Goal: Task Accomplishment & Management: Manage account settings

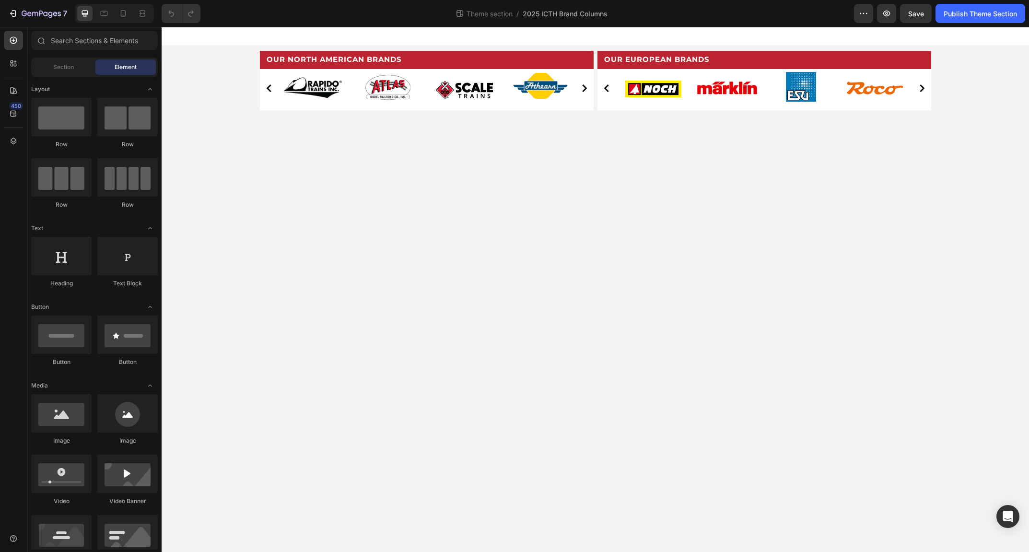
scroll to position [124, 0]
click at [20, 14] on div "7" at bounding box center [37, 14] width 59 height 12
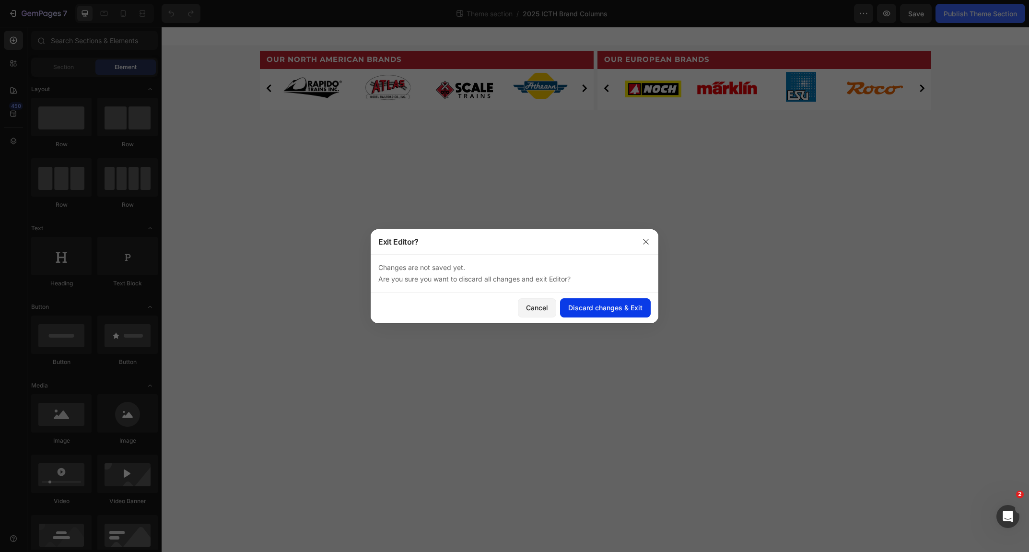
click at [598, 303] on div "Discard changes & Exit" at bounding box center [605, 307] width 74 height 10
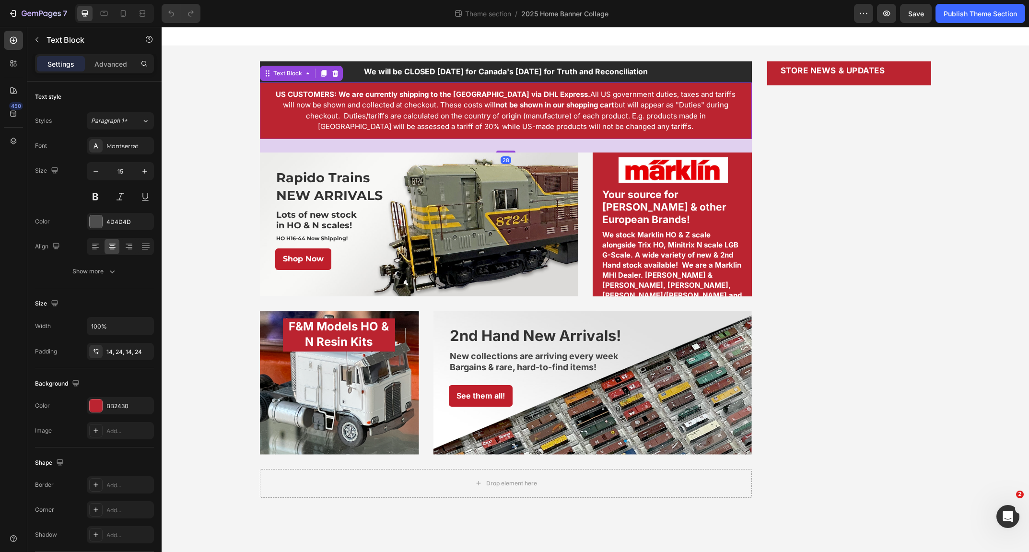
click at [473, 99] on p "US CUSTOMERS: We are currently shipping to the [GEOGRAPHIC_DATA] via DHL Expres…" at bounding box center [505, 110] width 469 height 43
click at [555, 98] on p "US CUSTOMERS: We are currently shipping to the [GEOGRAPHIC_DATA] via DHL Expres…" at bounding box center [505, 110] width 469 height 43
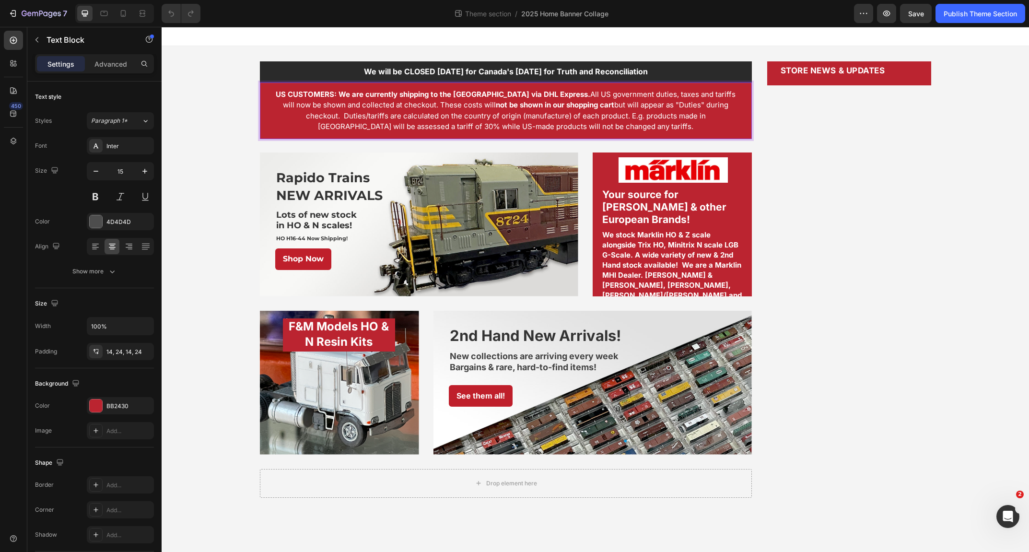
click at [676, 95] on span "US CUSTOMERS: We are currently shipping to the [GEOGRAPHIC_DATA] via DHL Expres…" at bounding box center [506, 111] width 460 height 42
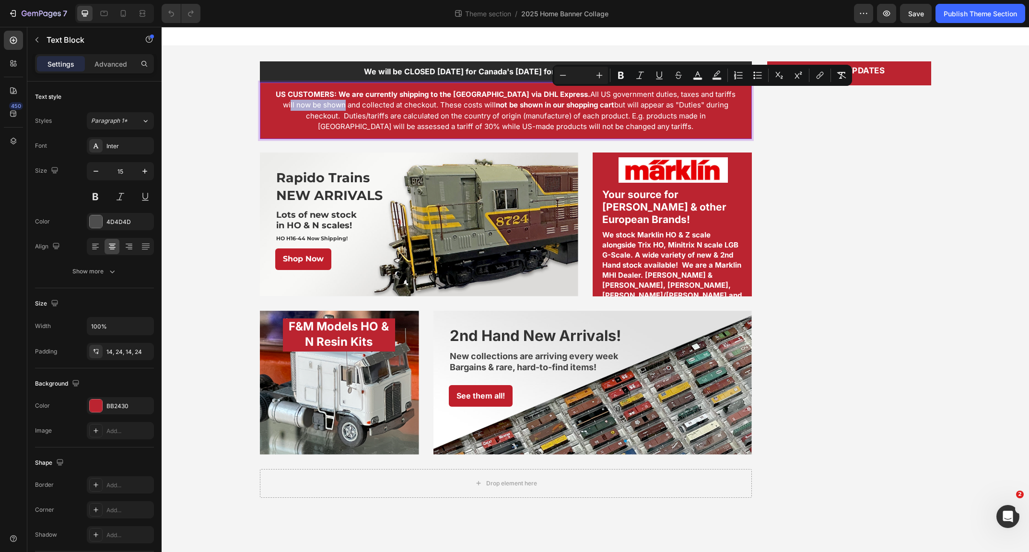
drag, startPoint x: 676, startPoint y: 95, endPoint x: 731, endPoint y: 94, distance: 55.1
click at [731, 94] on span "US CUSTOMERS: We are currently shipping to the [GEOGRAPHIC_DATA] via DHL Expres…" at bounding box center [506, 111] width 460 height 42
click at [711, 94] on span "US CUSTOMERS: We are currently shipping to the [GEOGRAPHIC_DATA] via DHL Expres…" at bounding box center [506, 111] width 460 height 42
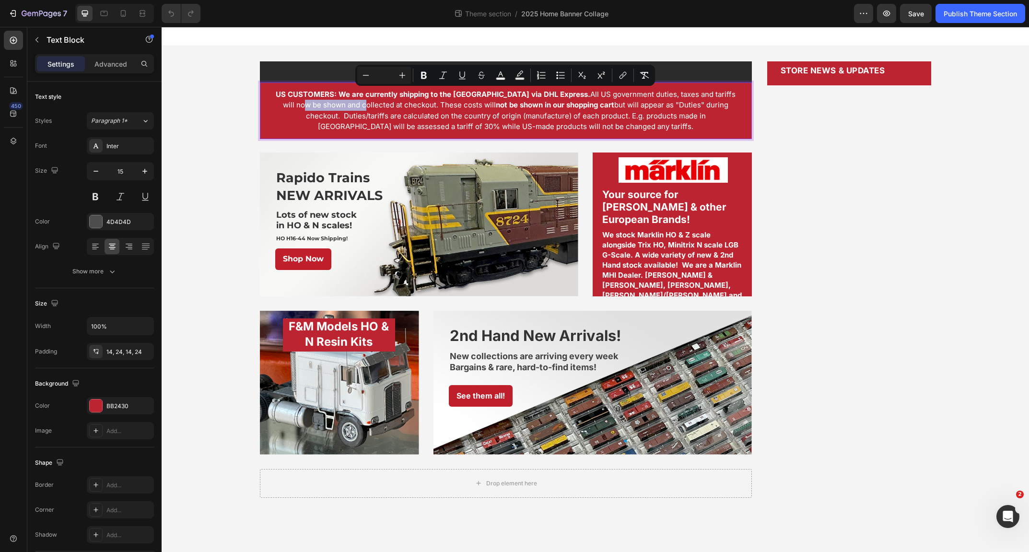
drag, startPoint x: 689, startPoint y: 94, endPoint x: 284, endPoint y: 107, distance: 405.7
click at [284, 107] on span "US CUSTOMERS: We are currently shipping to the [GEOGRAPHIC_DATA] via DHL Expres…" at bounding box center [506, 111] width 460 height 42
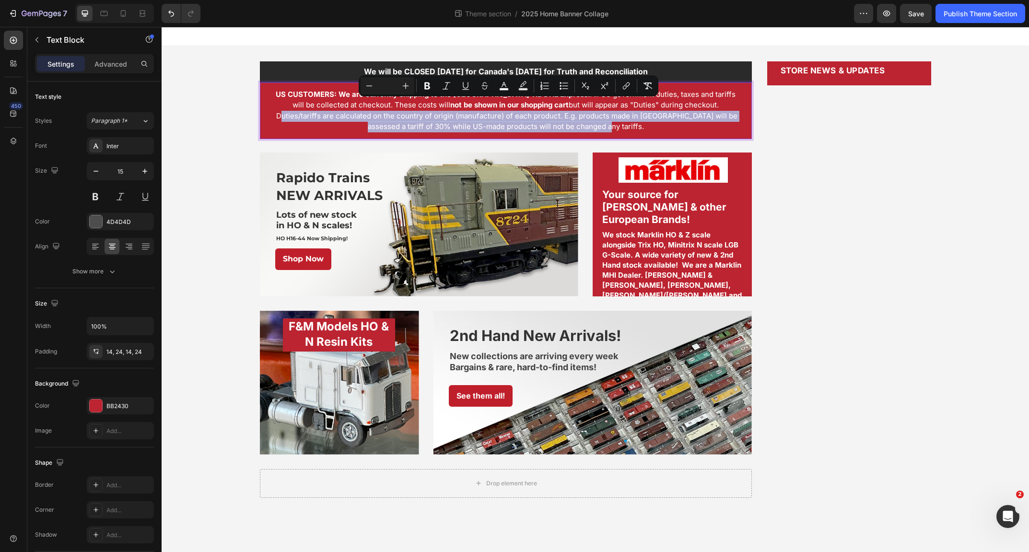
drag, startPoint x: 642, startPoint y: 105, endPoint x: 640, endPoint y: 124, distance: 19.3
click at [640, 124] on p "US CUSTOMERS: We are currently shipping to the [GEOGRAPHIC_DATA] via DHL Expres…" at bounding box center [505, 110] width 469 height 43
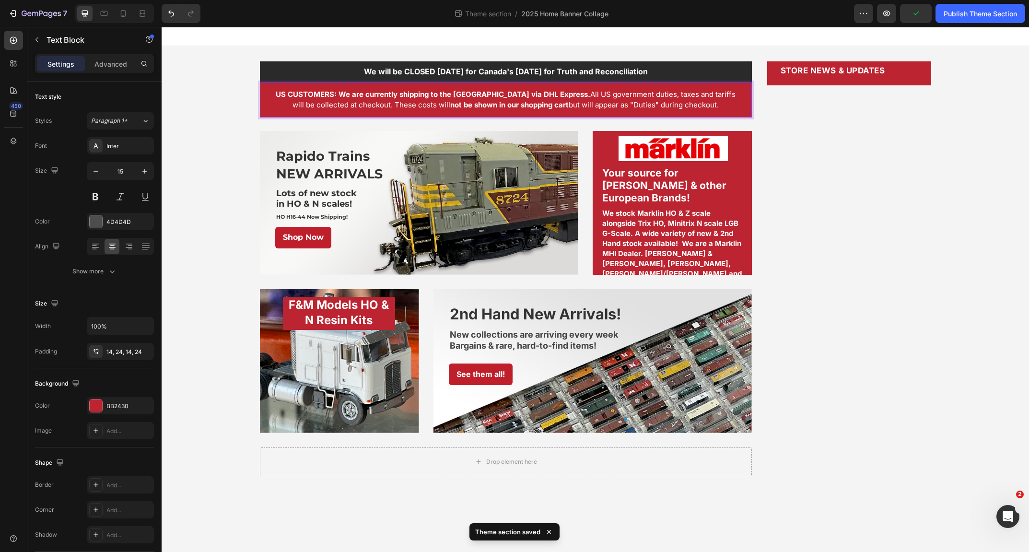
click at [707, 106] on p "US CUSTOMERS: We are currently shipping to the [GEOGRAPHIC_DATA] via DHL Expres…" at bounding box center [505, 100] width 469 height 22
click at [245, 94] on div "We will be CLOSED [DATE] for Canada's [DATE] for Truth and Reconciliation Text …" at bounding box center [595, 268] width 867 height 445
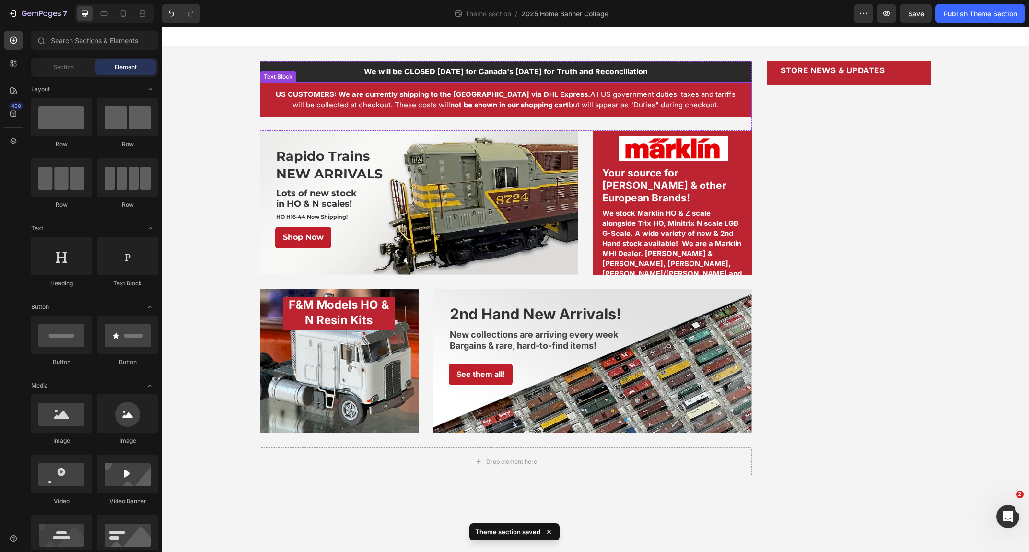
click at [294, 94] on strong "US CUSTOMERS: We are currently shipping to the [GEOGRAPHIC_DATA] via DHL Expres…" at bounding box center [433, 94] width 314 height 9
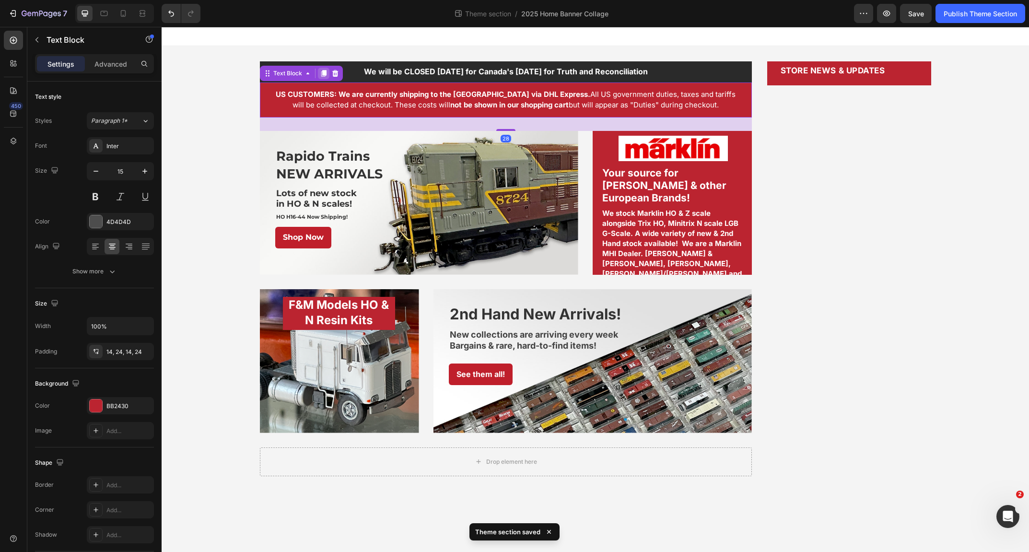
click at [324, 72] on icon at bounding box center [323, 73] width 5 height 7
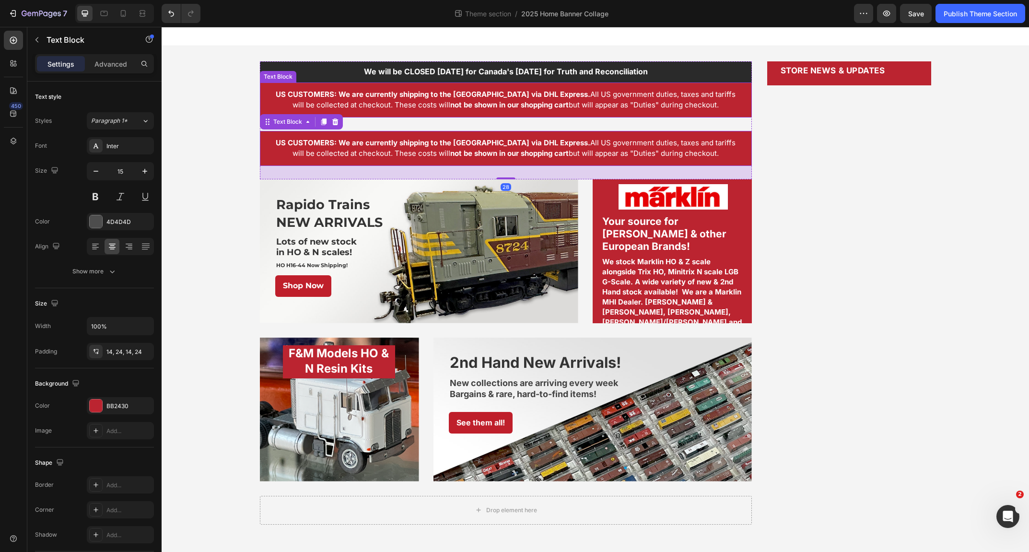
click at [450, 104] on strong "not be shown in our shopping cart" at bounding box center [509, 104] width 118 height 9
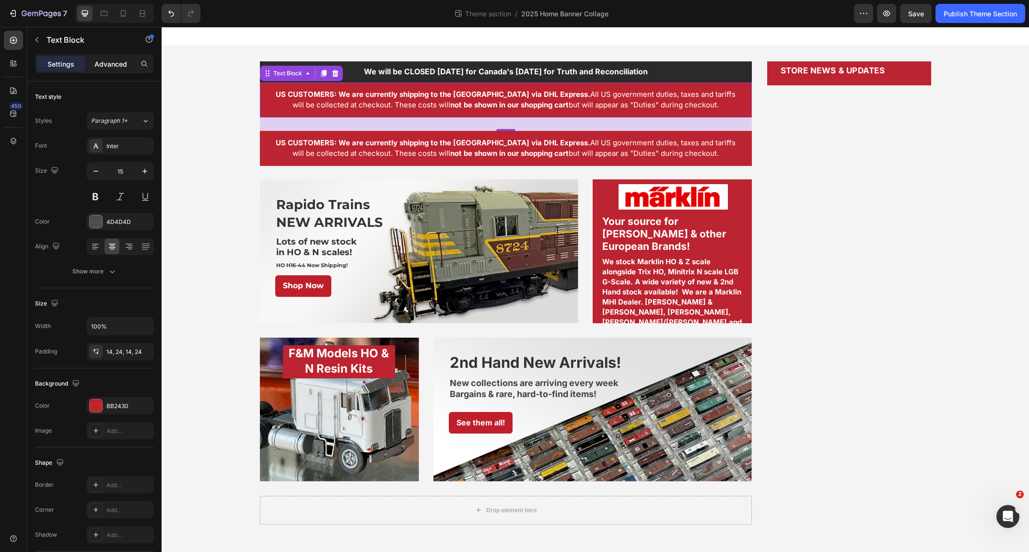
click at [104, 63] on p "Advanced" at bounding box center [110, 64] width 33 height 10
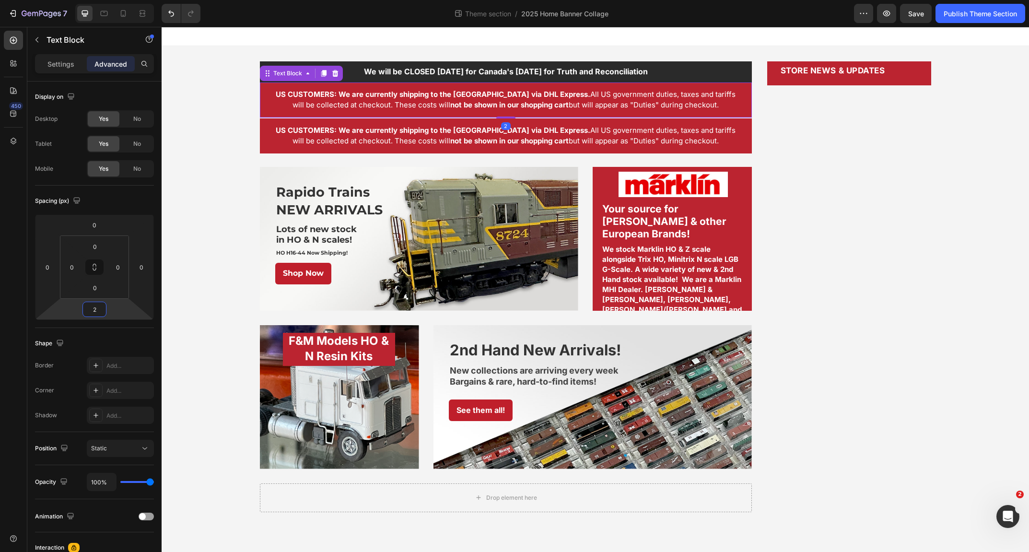
type input "0"
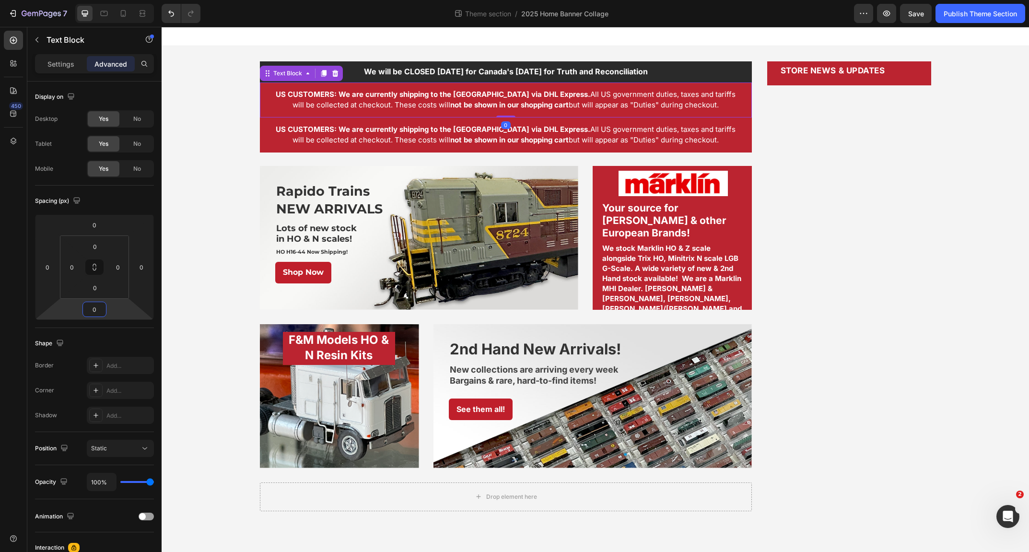
drag, startPoint x: 120, startPoint y: 308, endPoint x: 120, endPoint y: 315, distance: 6.7
click at [120, 0] on html "7 Theme section / 2025 Home Banner Collage Preview Save Publish Theme Section 4…" at bounding box center [514, 0] width 1029 height 0
click at [308, 91] on strong "US CUSTOMERS: We are currently shipping to the [GEOGRAPHIC_DATA] via DHL Expres…" at bounding box center [433, 94] width 314 height 9
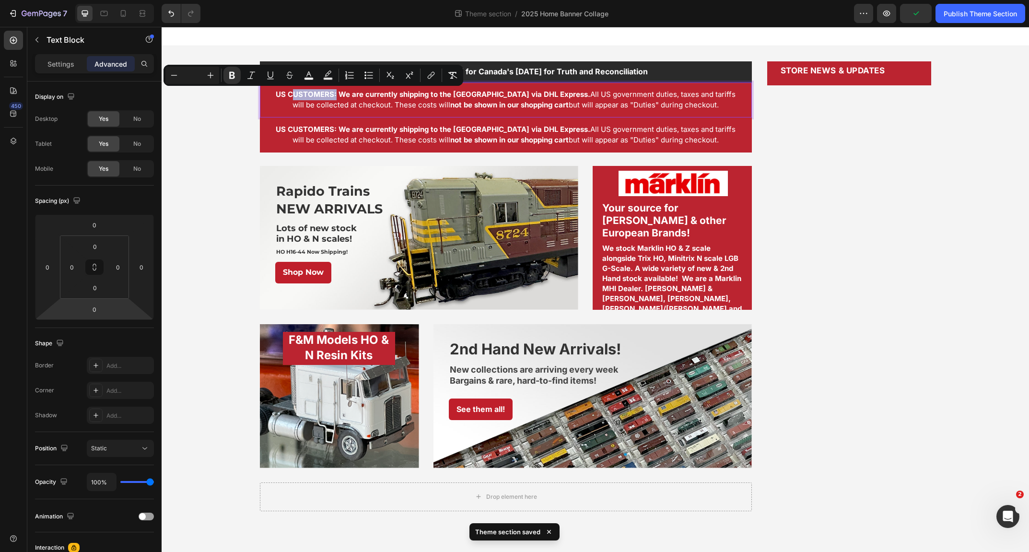
click at [308, 91] on strong "US CUSTOMERS: We are currently shipping to the [GEOGRAPHIC_DATA] via DHL Expres…" at bounding box center [433, 94] width 314 height 9
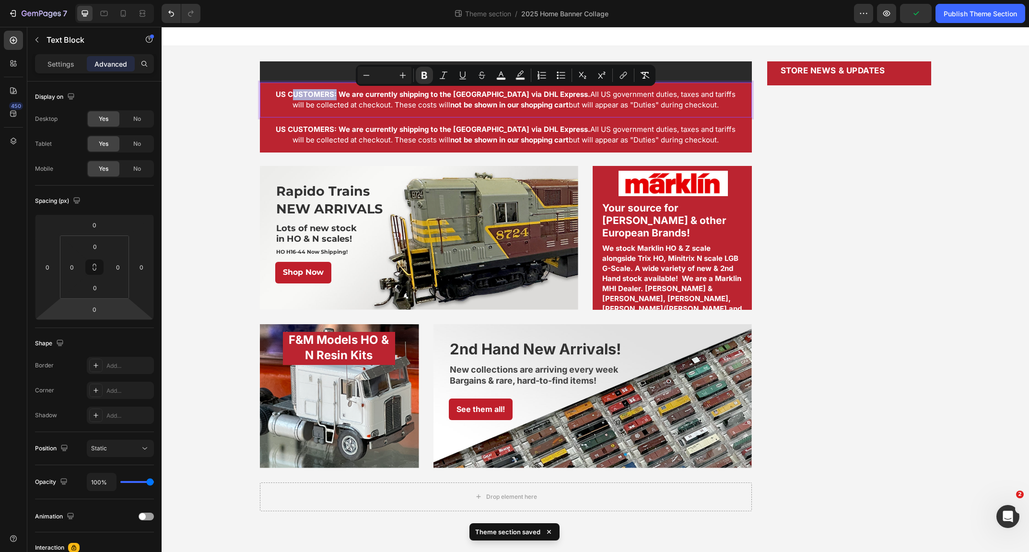
click at [316, 90] on strong "US CUSTOMERS: We are currently shipping to the [GEOGRAPHIC_DATA] via DHL Expres…" at bounding box center [433, 94] width 314 height 9
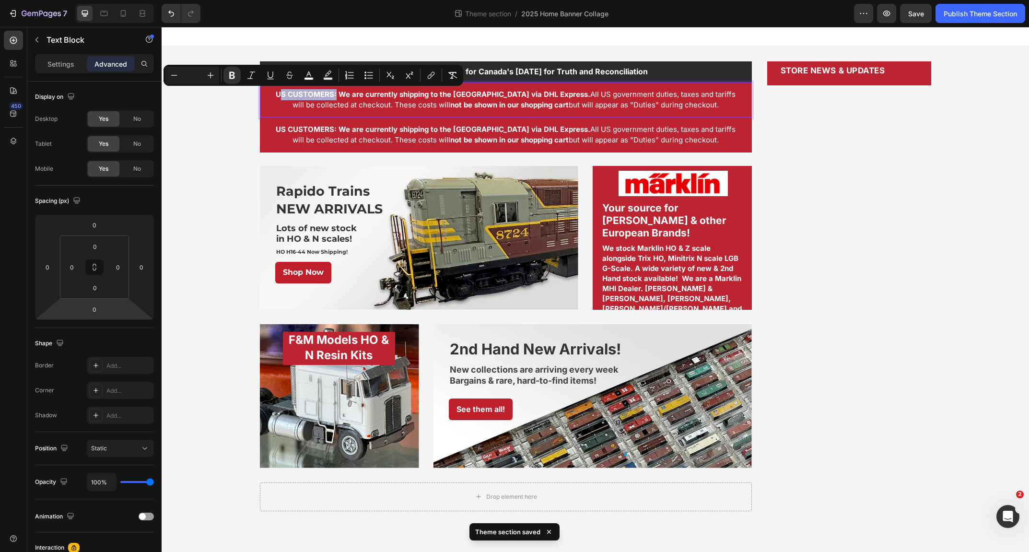
drag, startPoint x: 330, startPoint y: 94, endPoint x: 274, endPoint y: 96, distance: 56.6
click at [276, 96] on strong "US CUSTOMERS: We are currently shipping to the [GEOGRAPHIC_DATA] via DHL Expres…" at bounding box center [433, 94] width 314 height 9
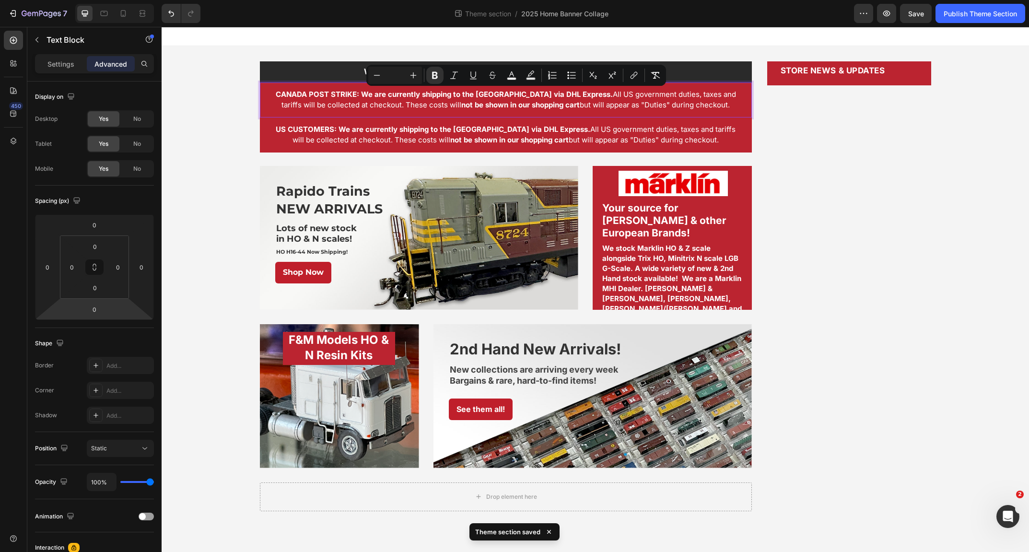
drag, startPoint x: 368, startPoint y: 95, endPoint x: 707, endPoint y: 104, distance: 339.4
click at [707, 104] on span "CANADA POST STRIKE: We are currently shipping to the [GEOGRAPHIC_DATA] via DHL …" at bounding box center [506, 100] width 460 height 20
copy span "We are currently shipping to the [GEOGRAPHIC_DATA] via DHL Express. All US gove…"
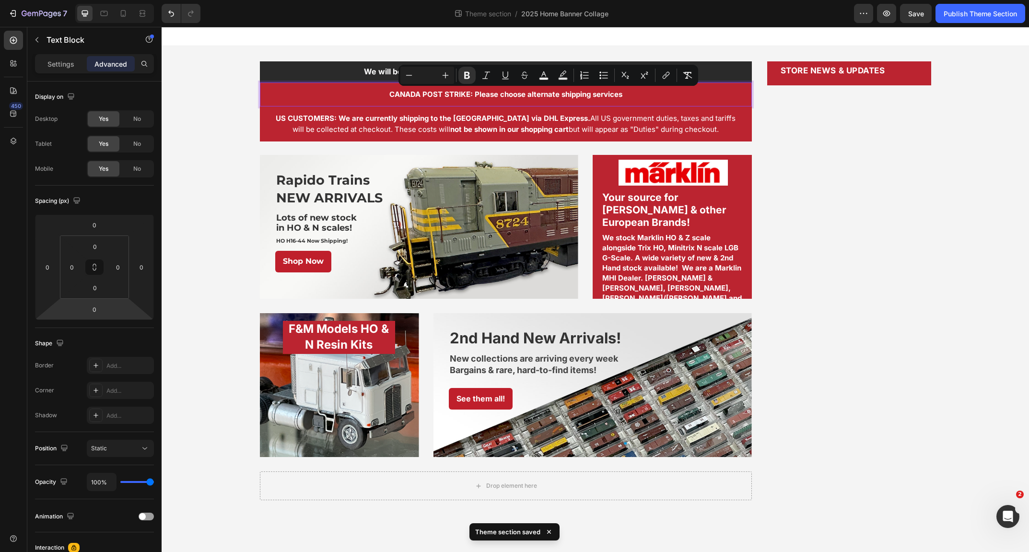
drag, startPoint x: 624, startPoint y: 94, endPoint x: 474, endPoint y: 91, distance: 150.1
click at [474, 91] on p "CANADA POST STRIKE: Please choose alternate shipping services" at bounding box center [505, 94] width 469 height 11
copy strong "Please choose alternate shipping services"
click at [537, 95] on strong "CANADA POST STRIKE: Please choose alternate shipping services" at bounding box center [505, 94] width 233 height 9
drag, startPoint x: 626, startPoint y: 94, endPoint x: 475, endPoint y: 97, distance: 151.5
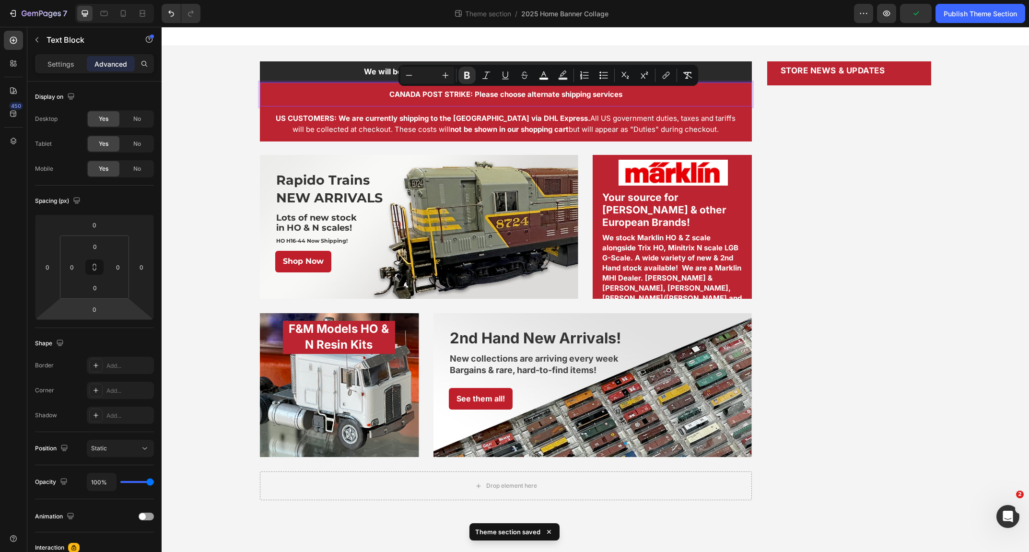
click at [475, 97] on p "CANADA POST STRIKE: Please choose alternate shipping services" at bounding box center [505, 94] width 469 height 11
copy strong "Please choose alternate shipping services"
click at [466, 72] on icon "Editor contextual toolbar" at bounding box center [467, 75] width 6 height 7
click at [542, 97] on span "CANADA POST STRIKE: Please choose alternate shipping services" at bounding box center [506, 94] width 228 height 9
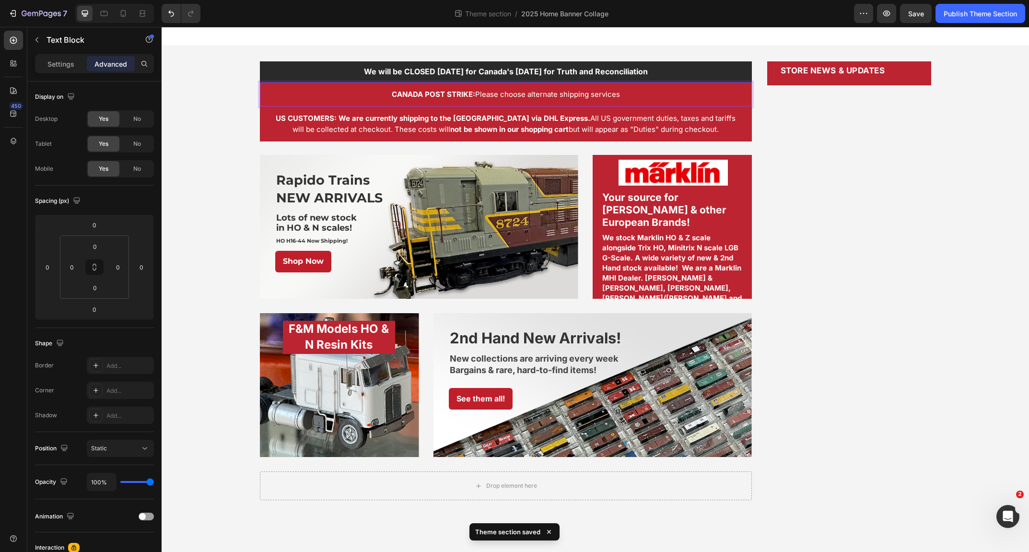
click at [625, 95] on p "CANADA POST STRIKE: Please choose alternate shipping services" at bounding box center [505, 94] width 469 height 11
click at [622, 94] on span "CANADA POST STRIKE: Please choose alternate shipping services until the strik e…" at bounding box center [506, 94] width 320 height 9
click at [624, 97] on span "CANADA POST STRIKE: Please choose alternate shipping services until the strikei…" at bounding box center [506, 94] width 318 height 9
click at [679, 96] on p "CANADA POST STRIKE: Please choose alternate shipping services until the strike …" at bounding box center [505, 94] width 469 height 11
click at [636, 96] on span "CANADA POST STRIKE: Please choose alternate shipping services until the strike …" at bounding box center [505, 94] width 426 height 9
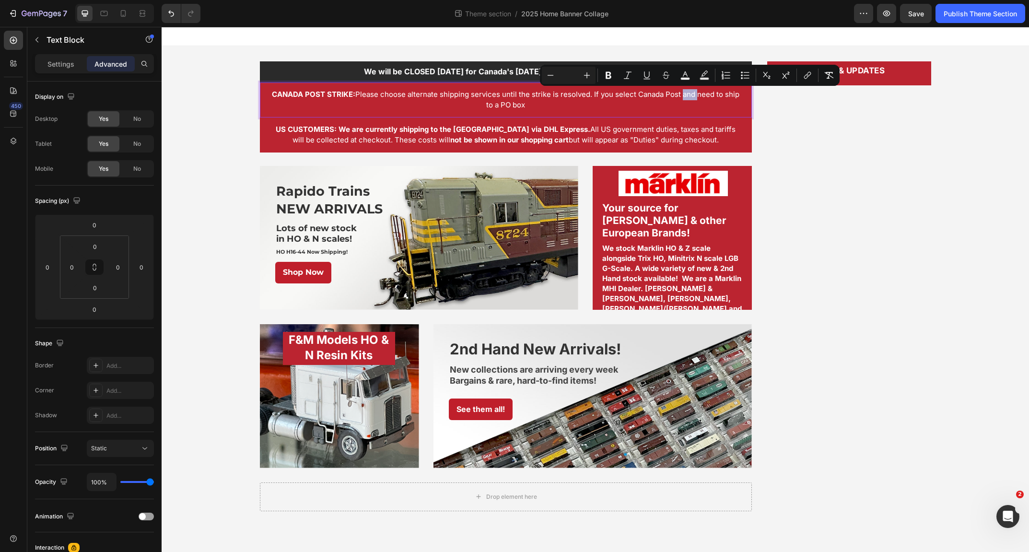
drag, startPoint x: 682, startPoint y: 94, endPoint x: 697, endPoint y: 95, distance: 14.9
click at [697, 95] on span "CANADA POST STRIKE: Please choose alternate shipping services until the strike …" at bounding box center [505, 100] width 467 height 20
copy span "and"
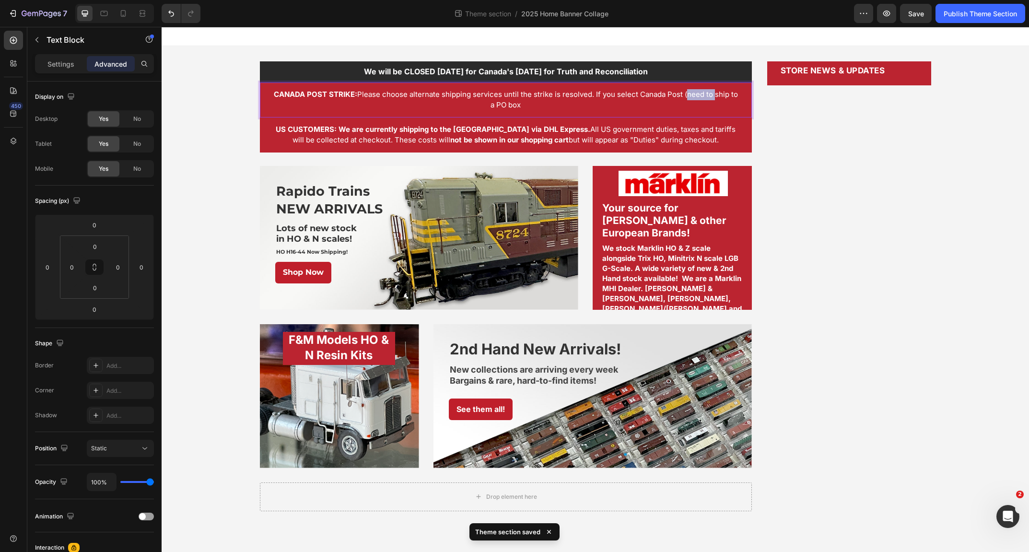
drag, startPoint x: 715, startPoint y: 95, endPoint x: 688, endPoint y: 96, distance: 26.9
click at [688, 96] on span "CANADA POST STRIKE: Please choose alternate shipping services until the strike …" at bounding box center [506, 100] width 464 height 20
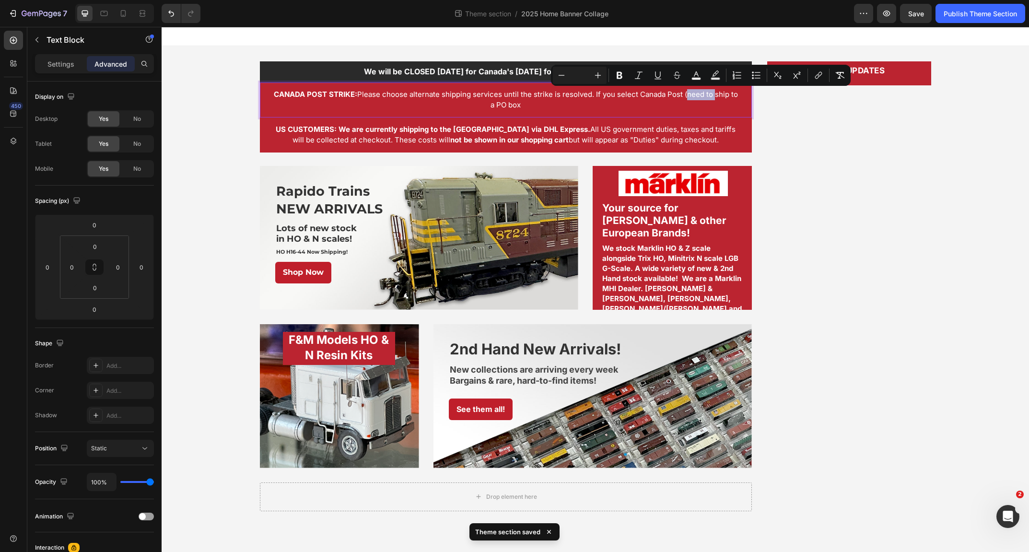
copy span "need to"
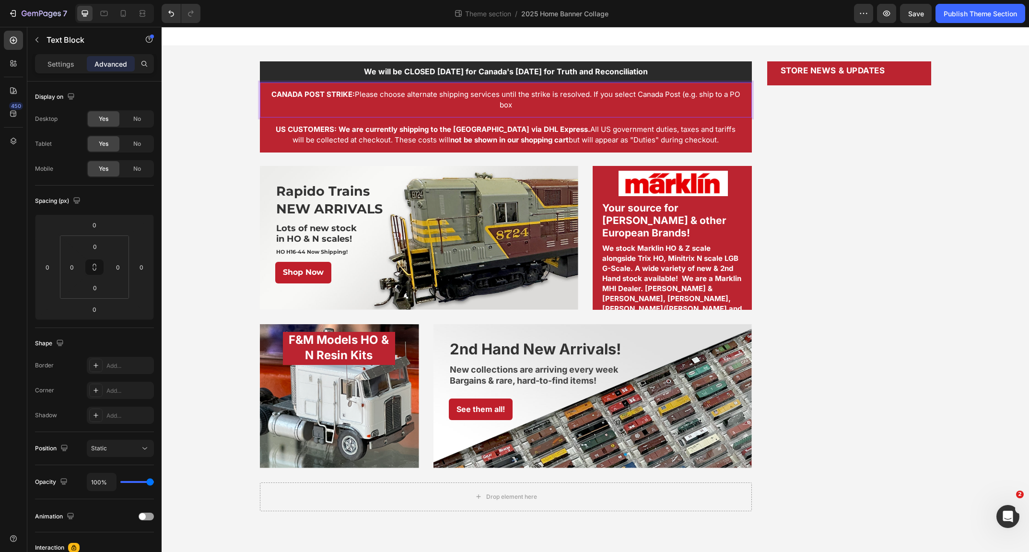
click at [720, 96] on span "CANADA POST STRIKE: Please choose alternate shipping services until the strike …" at bounding box center [505, 100] width 468 height 20
click at [520, 107] on span "CANADA POST STRIKE: Please choose alternate shipping services until the strike …" at bounding box center [505, 100] width 465 height 20
click at [541, 106] on p "CANADA POST STRIKE: Please choose alternate shipping services until the strike …" at bounding box center [505, 100] width 469 height 22
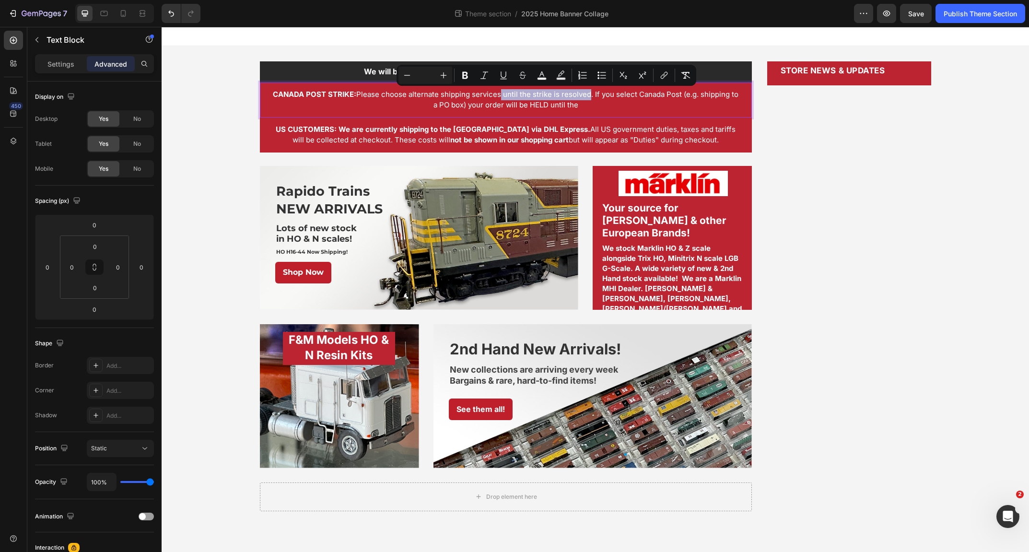
drag, startPoint x: 590, startPoint y: 96, endPoint x: 502, endPoint y: 93, distance: 88.2
click at [502, 93] on span "CANADA POST STRIKE: Please choose alternate shipping services until the strike …" at bounding box center [505, 100] width 465 height 20
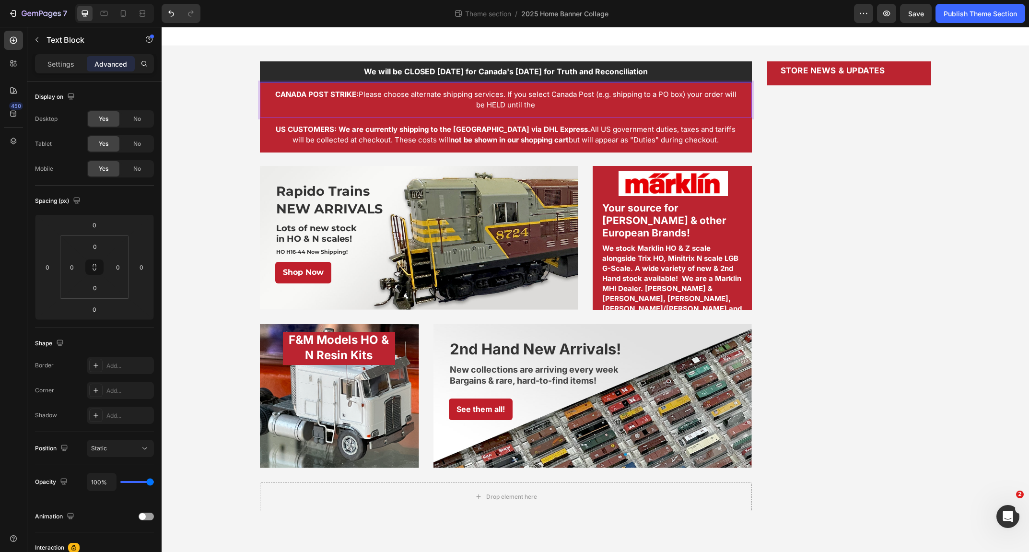
click at [539, 106] on p "CANADA POST STRIKE: Please choose alternate shipping services. If you select Ca…" at bounding box center [505, 100] width 469 height 22
click at [612, 95] on span "CANADA POST STRIKE: Please choose alternate shipping services. If you select Ca…" at bounding box center [505, 100] width 461 height 20
click at [485, 107] on span "CANADA POST STRIKE: Please choose alternate shipping services. If you select Ca…" at bounding box center [506, 100] width 460 height 20
click at [601, 105] on p "CANADA POST STRIKE: Please choose alternate shipping services. If you select Ca…" at bounding box center [505, 100] width 469 height 22
click at [332, 95] on strong "CANADA POST STRIKE:" at bounding box center [317, 94] width 83 height 9
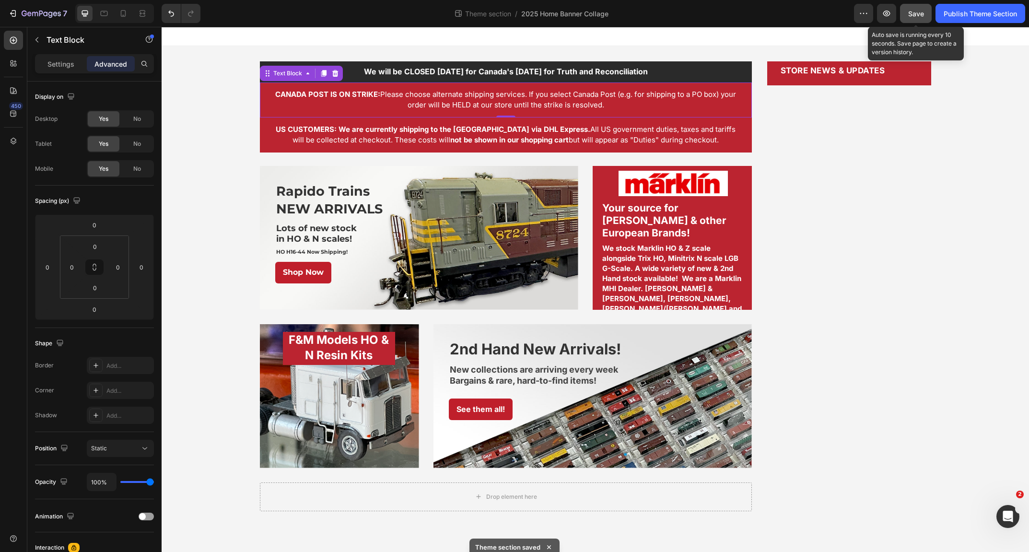
click at [914, 14] on span "Save" at bounding box center [916, 14] width 16 height 8
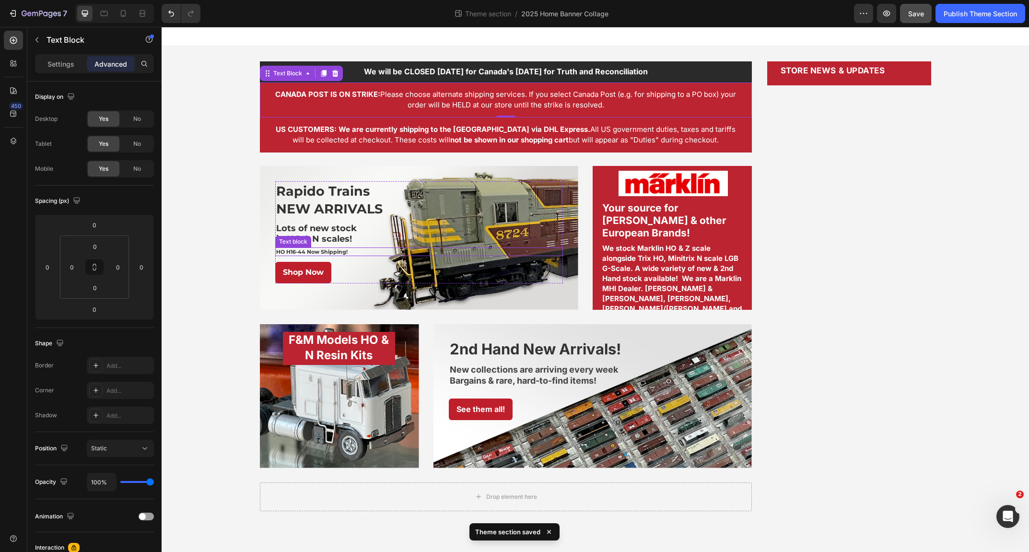
click at [317, 252] on span "HO H16-44 Now Shipping!" at bounding box center [311, 251] width 71 height 7
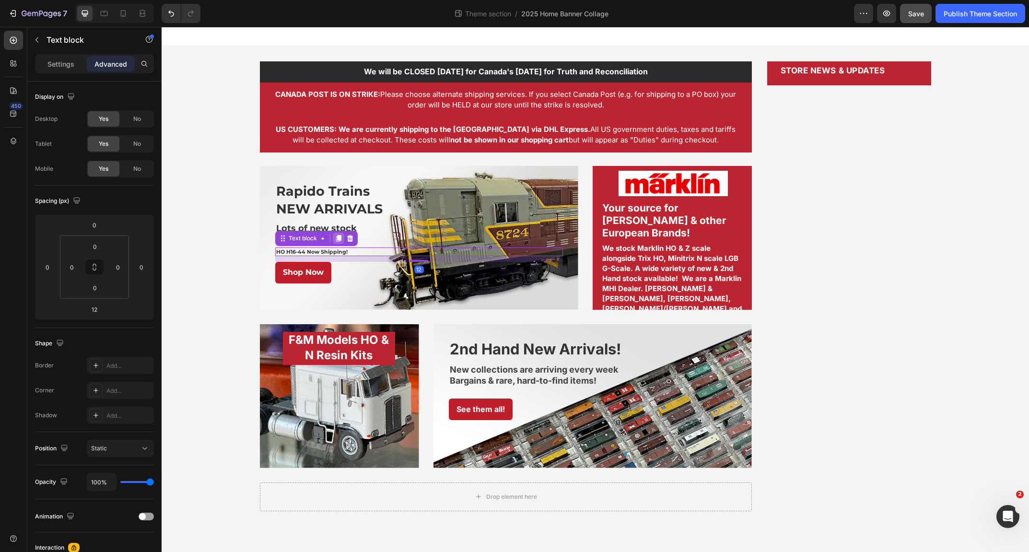
click at [337, 237] on icon at bounding box center [338, 238] width 5 height 7
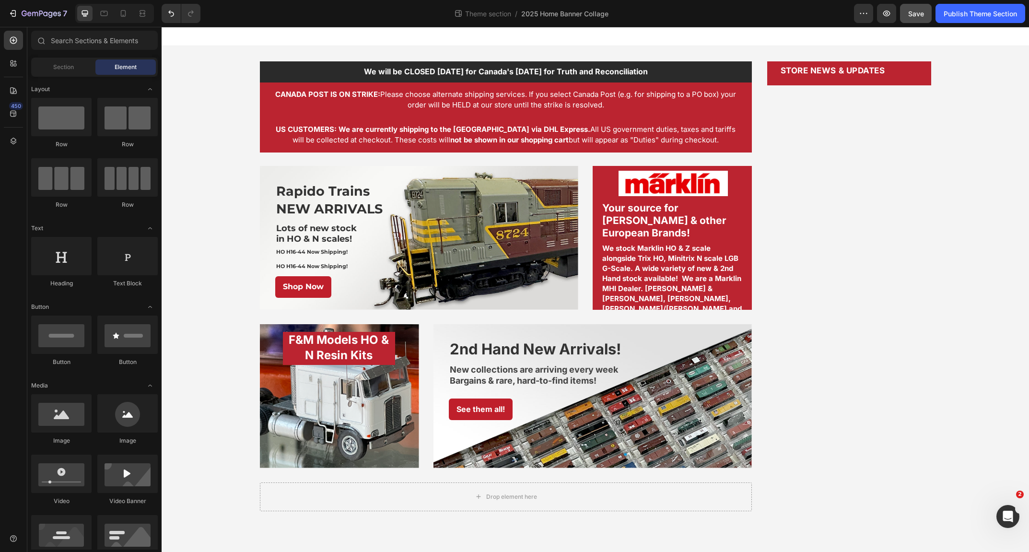
click at [228, 233] on div "We will be CLOSED [DATE] for Canada's [DATE] for Truth and Reconciliation Text …" at bounding box center [595, 286] width 867 height 480
click at [309, 266] on span "HO H16-44 Now Shipping!" at bounding box center [311, 266] width 71 height 7
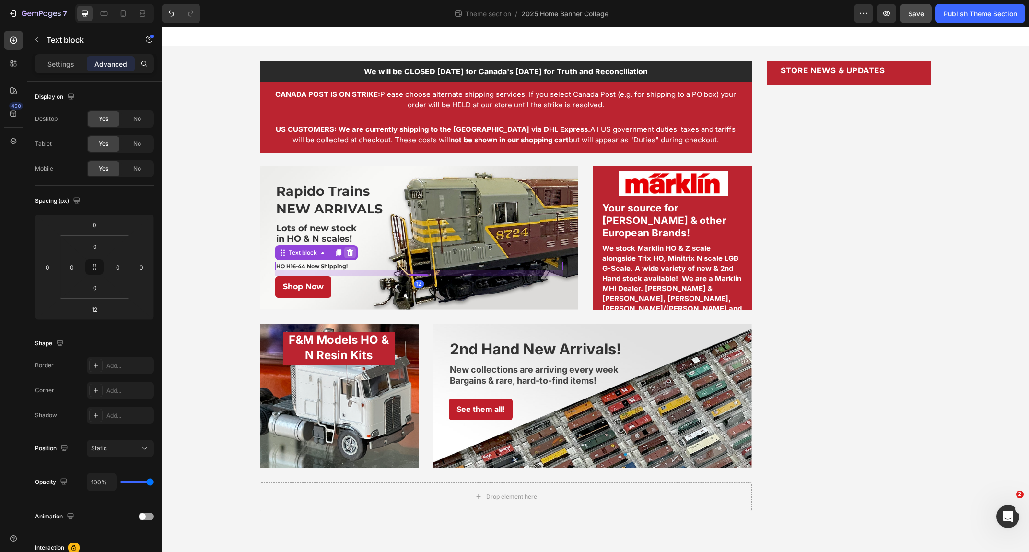
click at [352, 250] on icon at bounding box center [350, 253] width 8 height 8
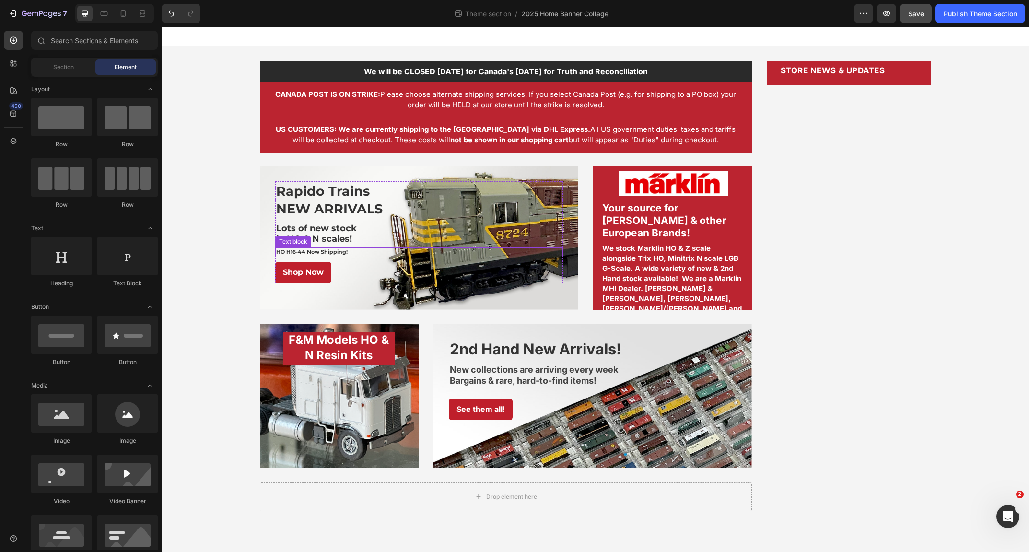
click at [342, 250] on span "HO H16-44 Now Shipping!" at bounding box center [311, 251] width 71 height 7
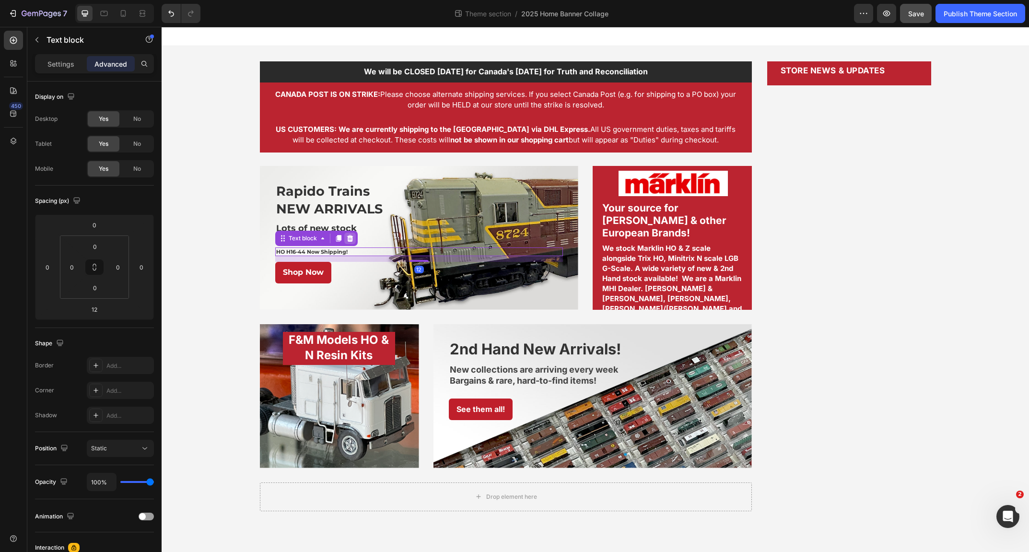
click at [350, 238] on icon at bounding box center [350, 238] width 8 height 8
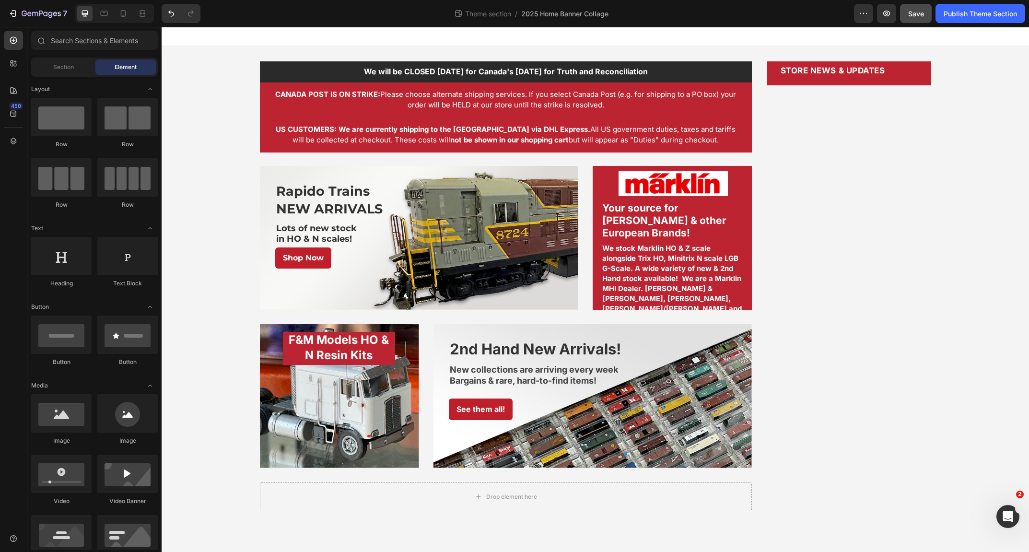
click at [212, 234] on div "We will be CLOSED [DATE] for Canada's [DATE] for Truth and Reconciliation Text …" at bounding box center [595, 286] width 867 height 480
click at [914, 8] on button "Save" at bounding box center [916, 13] width 32 height 19
click at [301, 253] on p "Shop Now" at bounding box center [303, 258] width 41 height 10
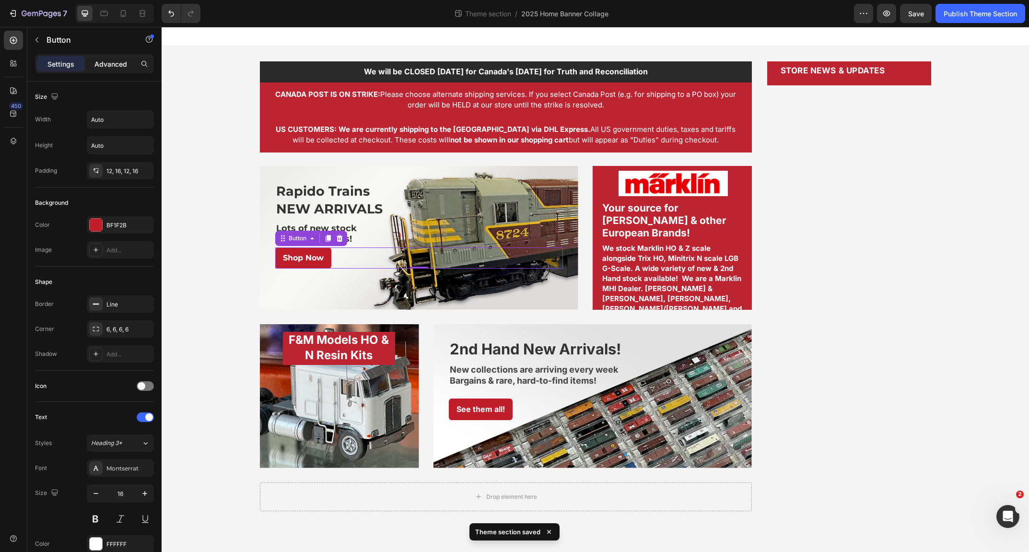
click at [113, 62] on p "Advanced" at bounding box center [110, 64] width 33 height 10
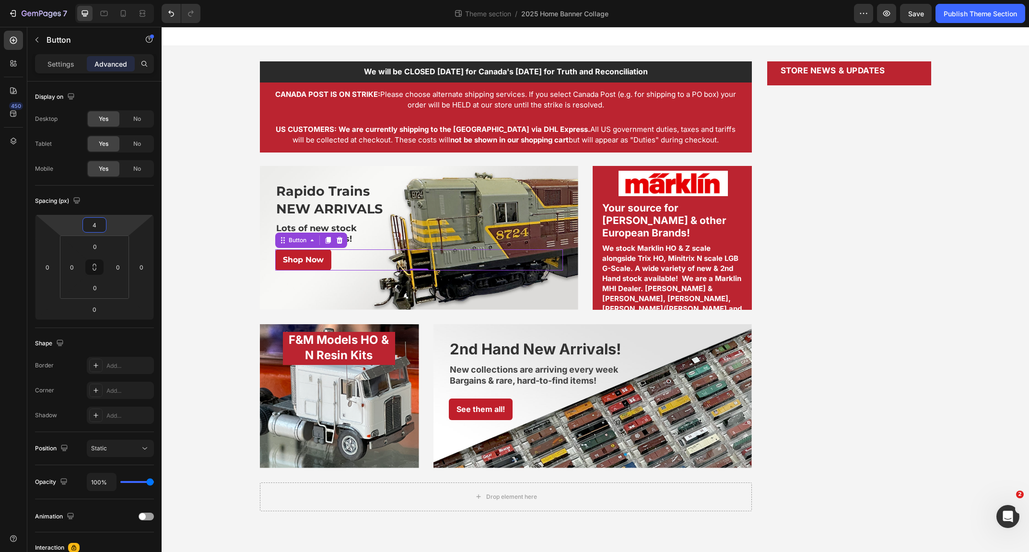
type input "6"
click at [118, 0] on html "7 Theme section / 2025 Home Banner Collage Preview Save Publish Theme Section 4…" at bounding box center [514, 0] width 1029 height 0
click at [923, 229] on div "STORE NEWS & UPDATES Custom Code" at bounding box center [849, 286] width 164 height 450
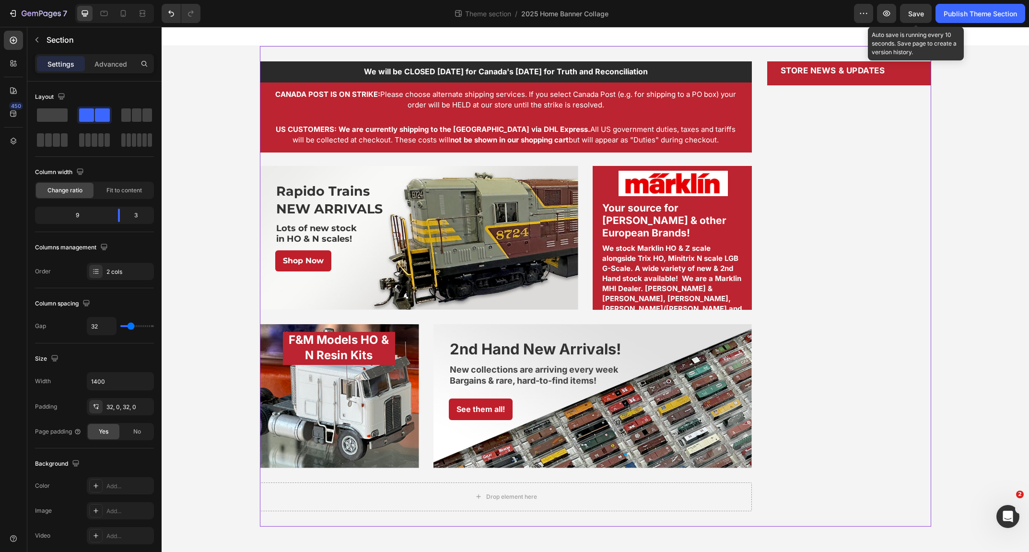
click at [914, 14] on span "Save" at bounding box center [916, 14] width 16 height 8
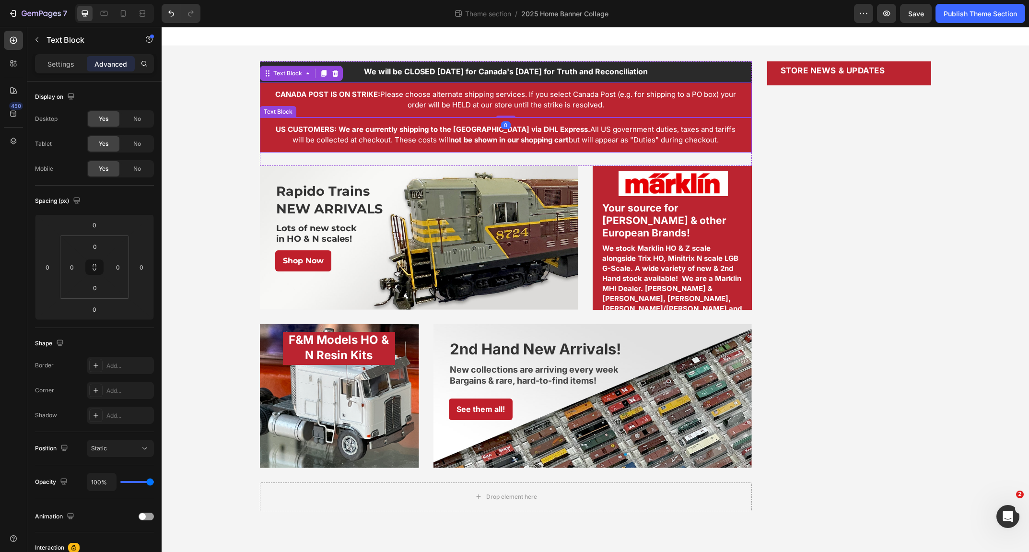
click at [533, 131] on span "US CUSTOMERS: We are currently shipping to the [GEOGRAPHIC_DATA] via DHL Expres…" at bounding box center [506, 135] width 460 height 20
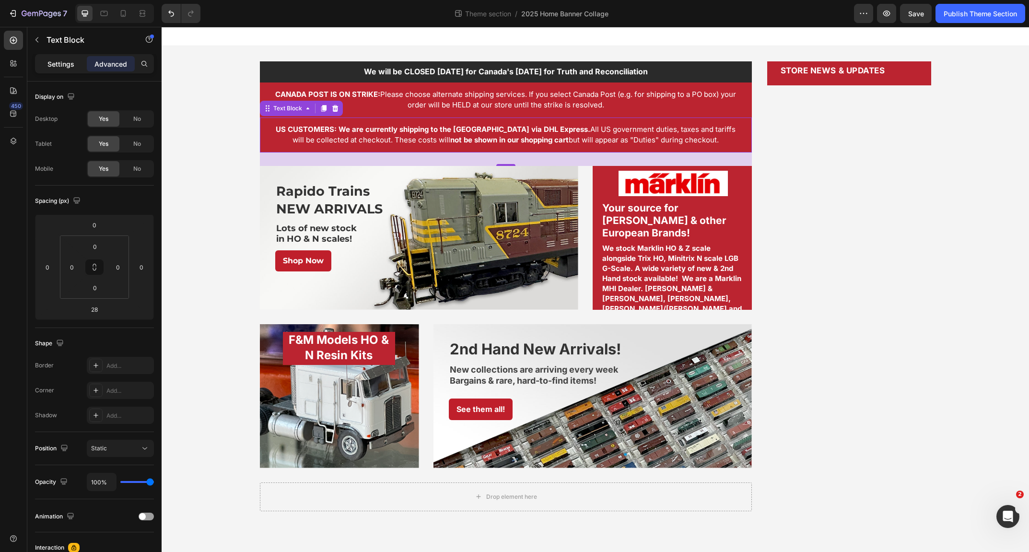
click at [46, 61] on div "Settings" at bounding box center [61, 63] width 48 height 15
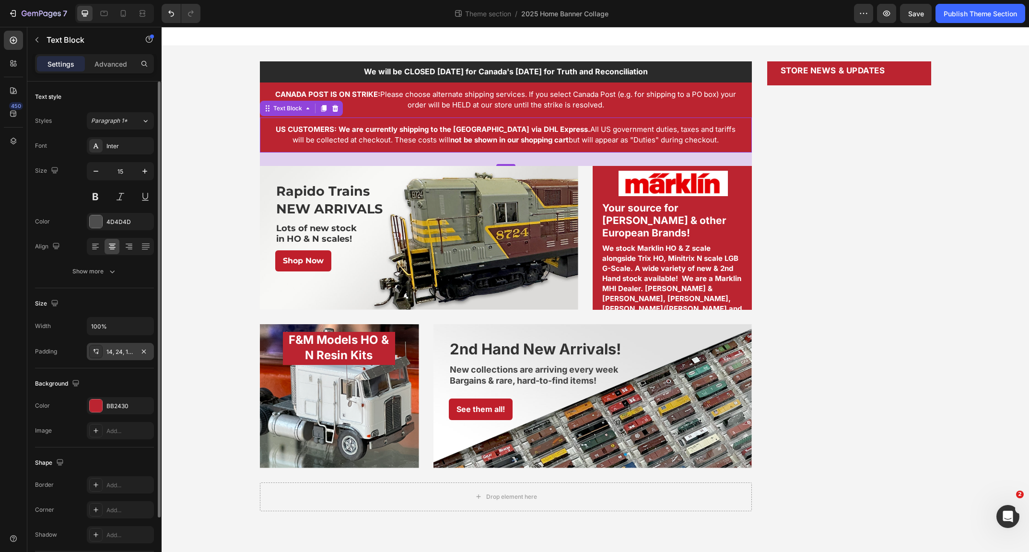
drag, startPoint x: 114, startPoint y: 351, endPoint x: 104, endPoint y: 351, distance: 9.6
click at [104, 351] on div "14, 24, 14, 24" at bounding box center [120, 351] width 67 height 17
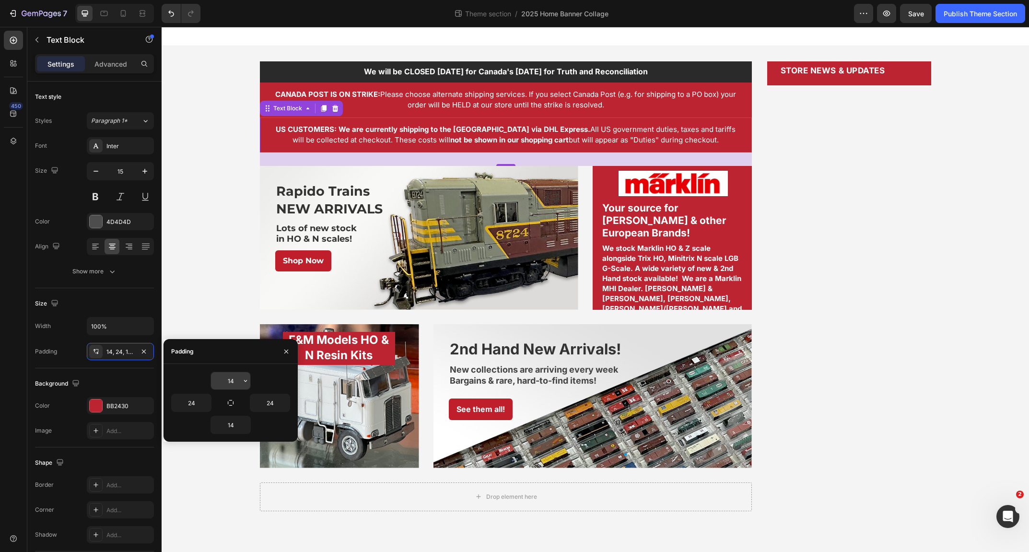
click at [238, 382] on div "14" at bounding box center [230, 380] width 39 height 17
click at [240, 382] on input "14" at bounding box center [230, 380] width 39 height 17
drag, startPoint x: 234, startPoint y: 379, endPoint x: 218, endPoint y: 379, distance: 16.3
click at [218, 379] on input "14" at bounding box center [230, 380] width 39 height 17
type input "2"
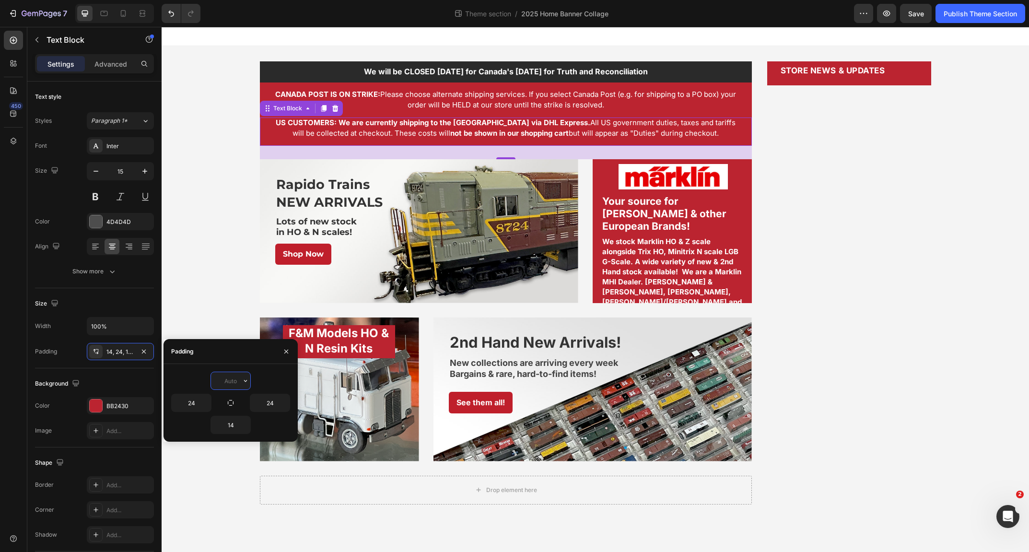
type input "0"
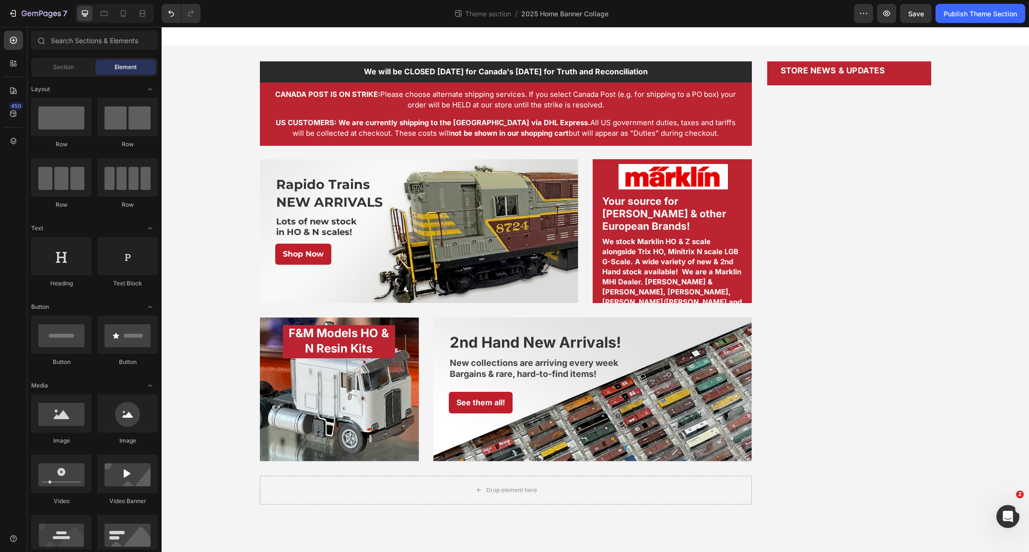
click at [211, 250] on div "We will be CLOSED [DATE] for Canada's [DATE] for Truth and Reconciliation Text …" at bounding box center [595, 283] width 867 height 474
click at [916, 11] on span "Save" at bounding box center [916, 14] width 16 height 8
click at [970, 13] on div "Publish Theme Section" at bounding box center [979, 14] width 73 height 10
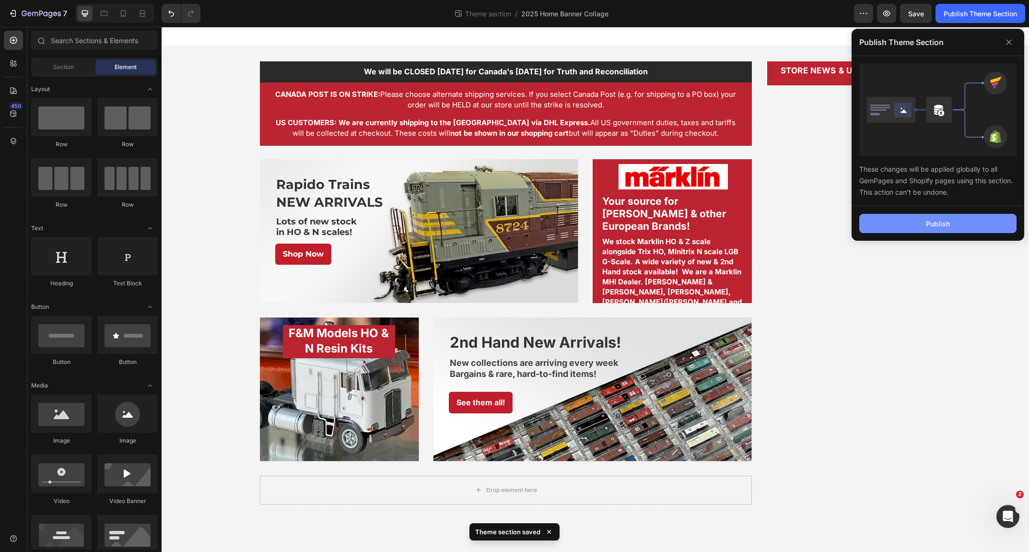
click at [941, 223] on div "Publish" at bounding box center [938, 224] width 24 height 10
